Goal: Information Seeking & Learning: Learn about a topic

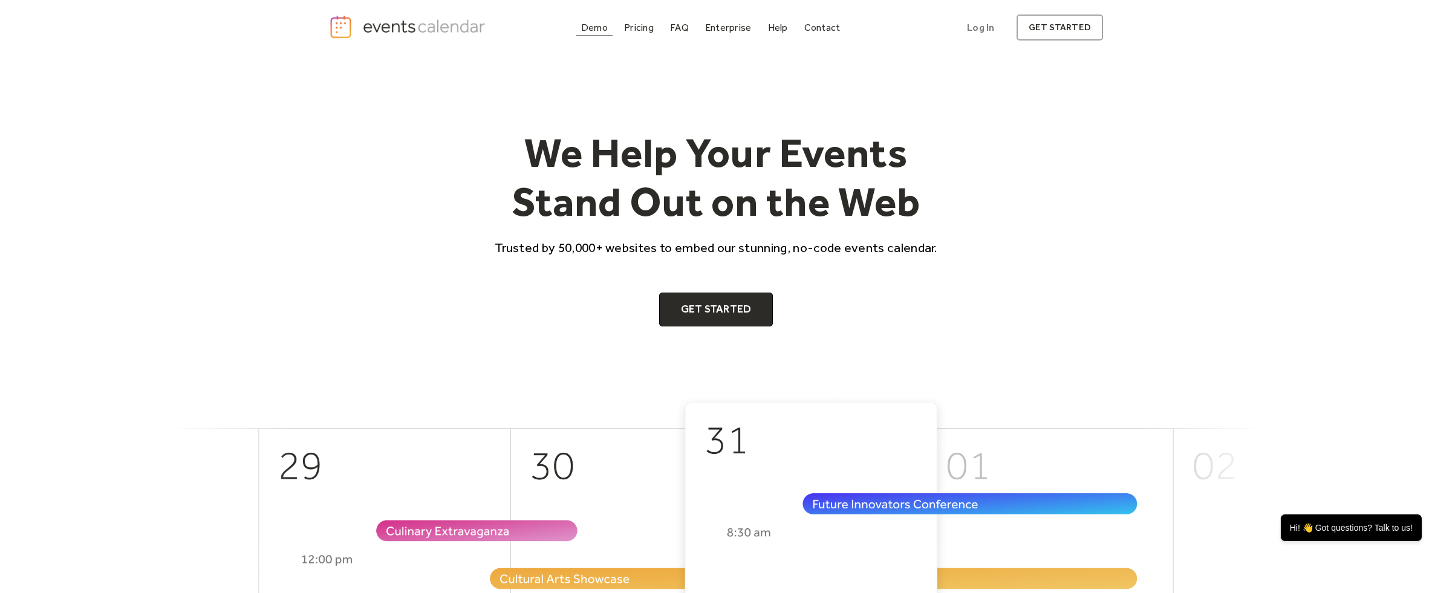
click at [597, 31] on div "Demo" at bounding box center [594, 27] width 27 height 7
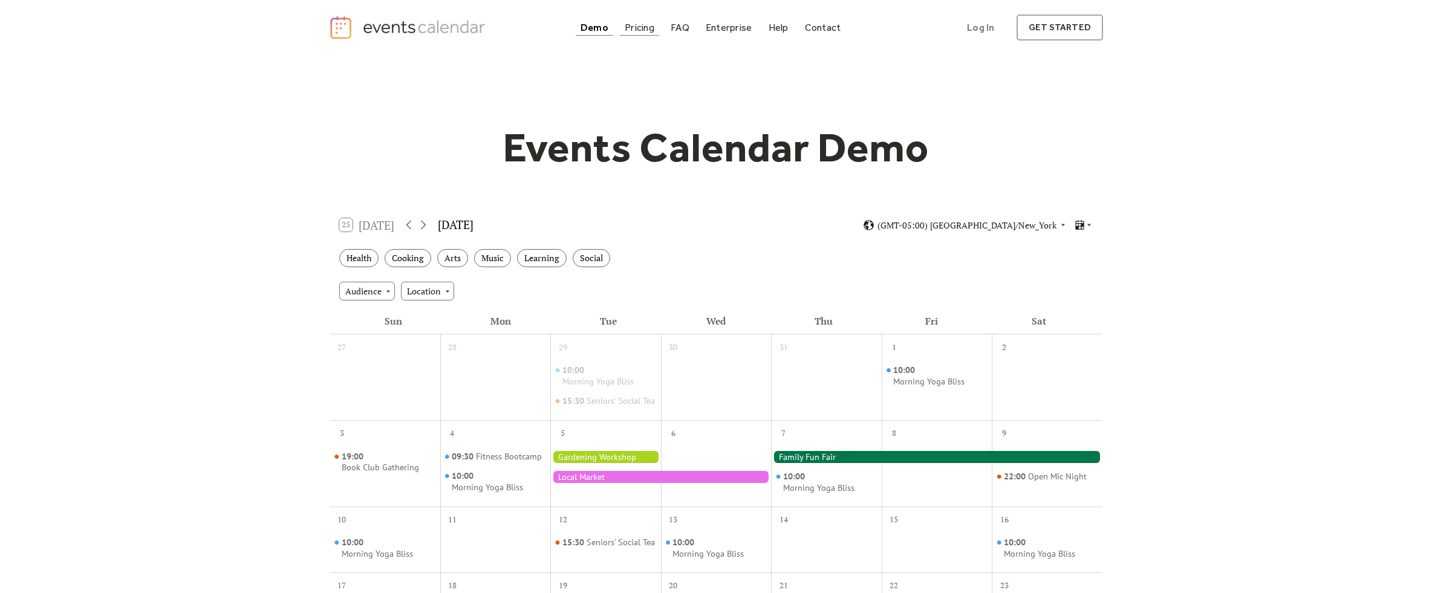
click at [641, 25] on div "Pricing" at bounding box center [639, 27] width 30 height 7
